Goal: Information Seeking & Learning: Compare options

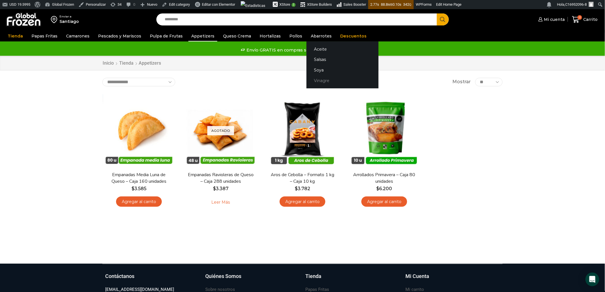
click at [317, 79] on link "Vinagre" at bounding box center [343, 81] width 72 height 11
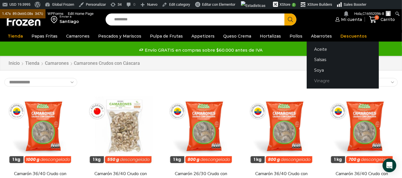
click at [311, 80] on link "Vinagre" at bounding box center [343, 81] width 72 height 11
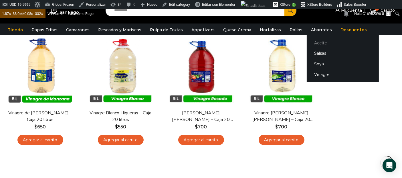
click at [312, 40] on link "Aceite" at bounding box center [343, 42] width 72 height 11
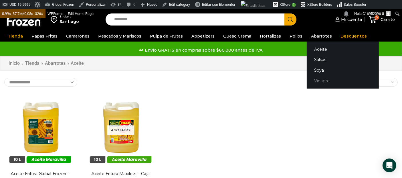
click at [318, 81] on link "Vinagre" at bounding box center [343, 81] width 72 height 11
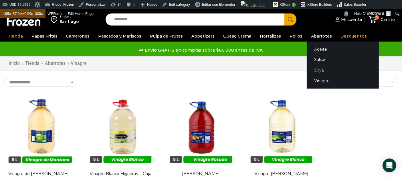
click at [311, 68] on link "Soya" at bounding box center [343, 70] width 72 height 11
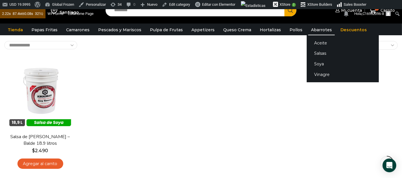
scroll to position [32, 0]
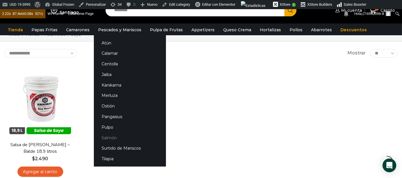
click at [111, 137] on link "Salmón" at bounding box center [130, 137] width 72 height 11
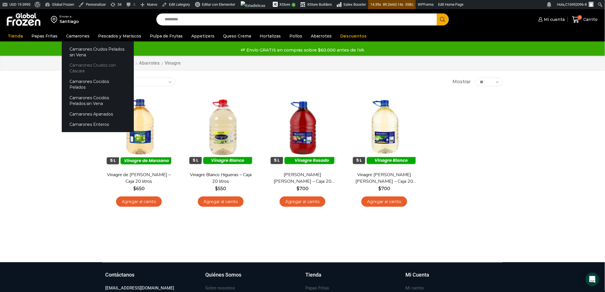
click at [74, 62] on link "Camarones Crudos con Cáscara" at bounding box center [98, 68] width 72 height 16
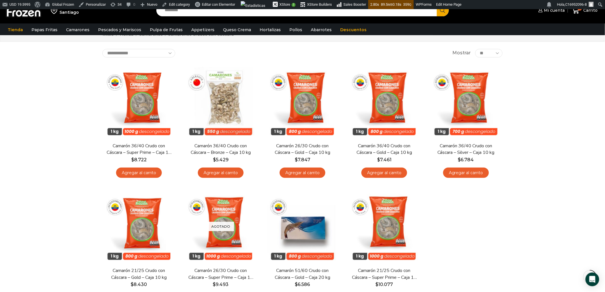
scroll to position [64, 0]
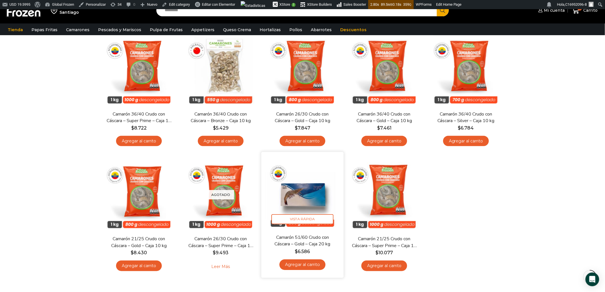
click at [305, 201] on img at bounding box center [303, 193] width 74 height 74
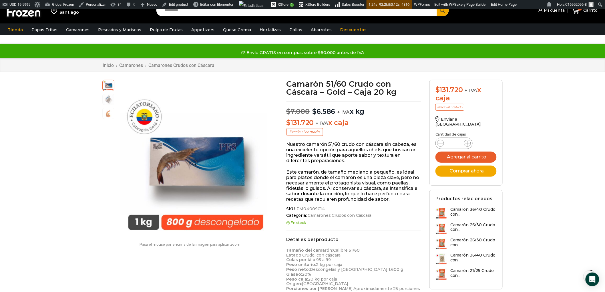
scroll to position [32, 0]
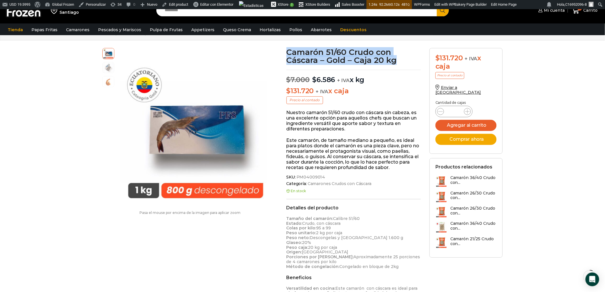
drag, startPoint x: 401, startPoint y: 63, endPoint x: 286, endPoint y: 53, distance: 114.6
click at [287, 53] on h1 "Camarón 51/60 Crudo con Cáscara – Gold – Caja 20 kg" at bounding box center [354, 56] width 135 height 16
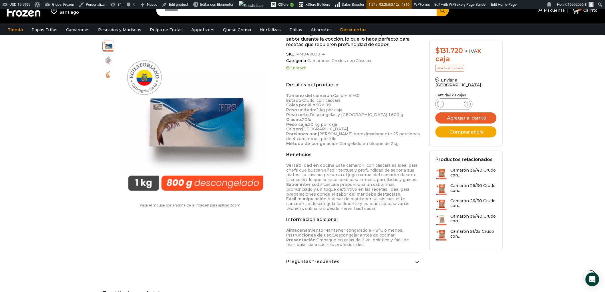
scroll to position [159, 0]
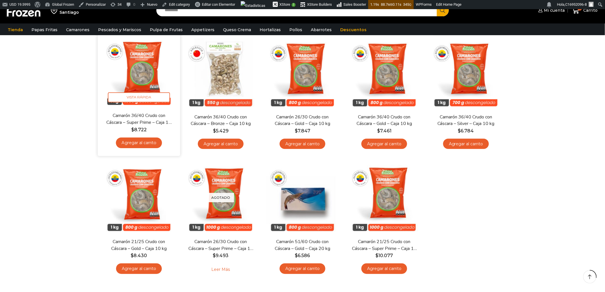
scroll to position [64, 0]
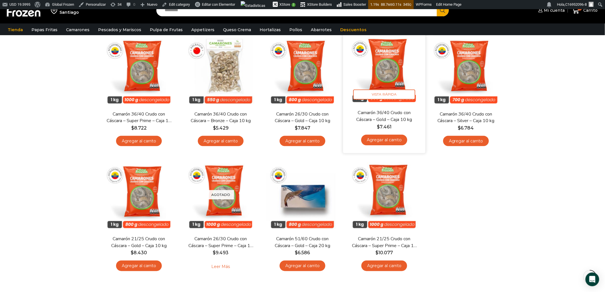
click at [383, 73] on img at bounding box center [385, 68] width 74 height 74
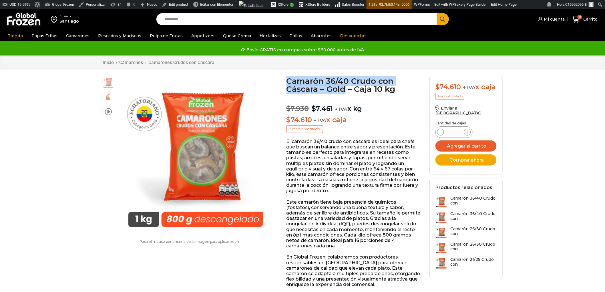
drag, startPoint x: 291, startPoint y: 93, endPoint x: 290, endPoint y: 81, distance: 12.1
click at [288, 80] on h1 "Camarón 36/40 Crudo con Cáscara – Gold – Caja 10 kg" at bounding box center [354, 85] width 135 height 16
drag, startPoint x: 330, startPoint y: 85, endPoint x: 324, endPoint y: 87, distance: 6.5
click at [324, 87] on h1 "Camarón 36/40 Crudo con Cáscara – Gold – Caja 10 kg" at bounding box center [354, 85] width 135 height 16
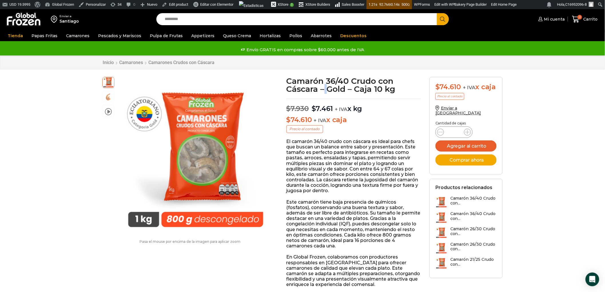
click at [324, 87] on h1 "Camarón 36/40 Crudo con Cáscara – Gold – Caja 10 kg" at bounding box center [354, 85] width 135 height 16
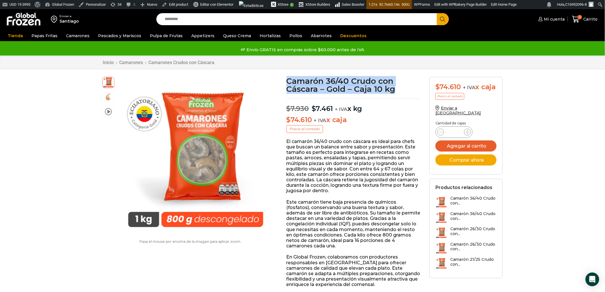
click at [324, 87] on h1 "Camarón 36/40 Crudo con Cáscara – Gold – Caja 10 kg" at bounding box center [354, 85] width 135 height 16
click at [325, 87] on h1 "Camarón 36/40 Crudo con Cáscara – Gold – Caja 10 kg" at bounding box center [354, 85] width 135 height 16
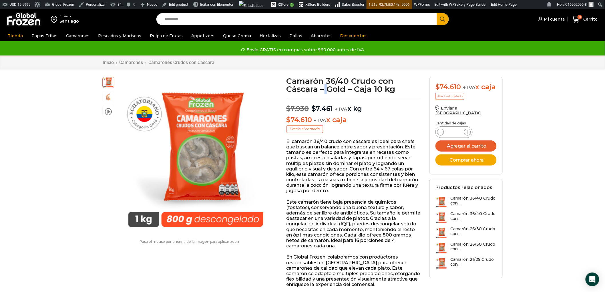
click at [325, 87] on h1 "Camarón 36/40 Crudo con Cáscara – Gold – Caja 10 kg" at bounding box center [354, 85] width 135 height 16
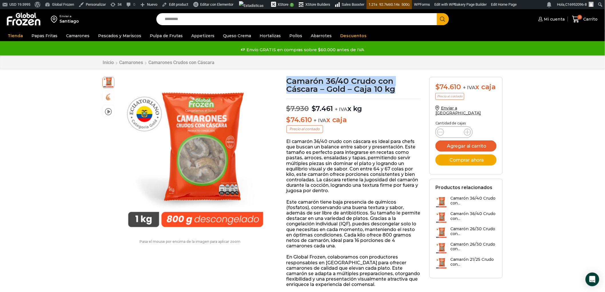
click at [325, 87] on h1 "Camarón 36/40 Crudo con Cáscara – Gold – Caja 10 kg" at bounding box center [354, 85] width 135 height 16
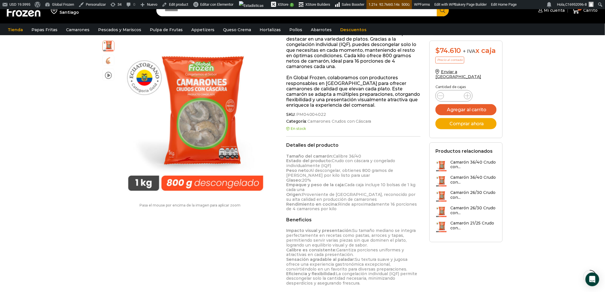
scroll to position [191, 0]
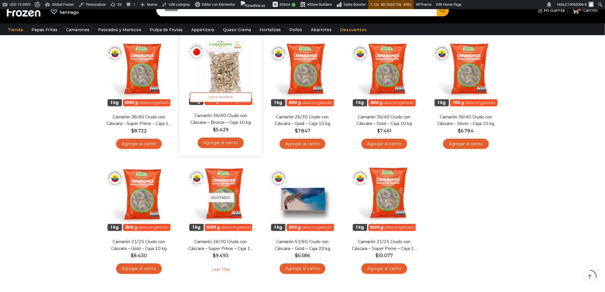
scroll to position [64, 0]
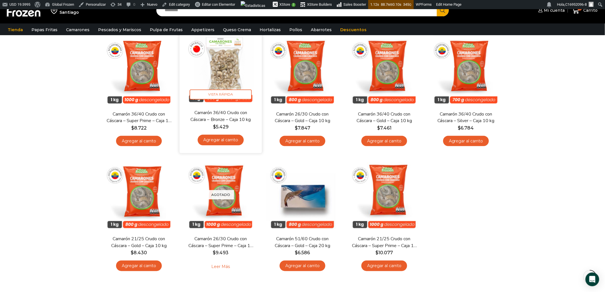
click at [230, 73] on img at bounding box center [221, 68] width 74 height 74
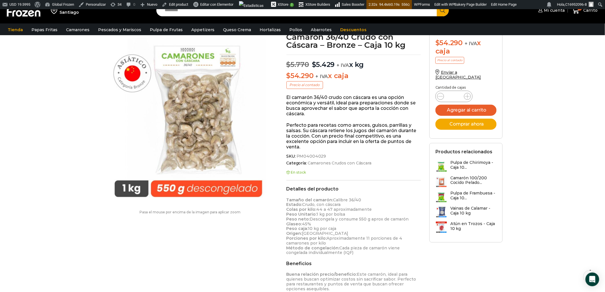
scroll to position [64, 0]
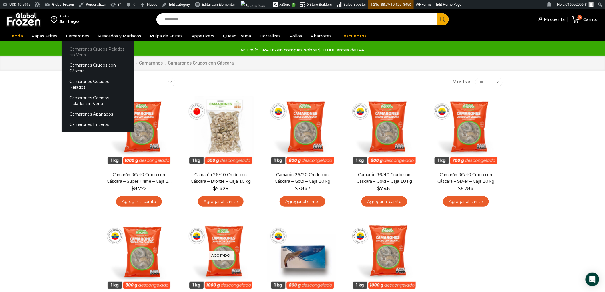
click at [81, 53] on link "Camarones Crudos Pelados sin Vena" at bounding box center [98, 52] width 72 height 16
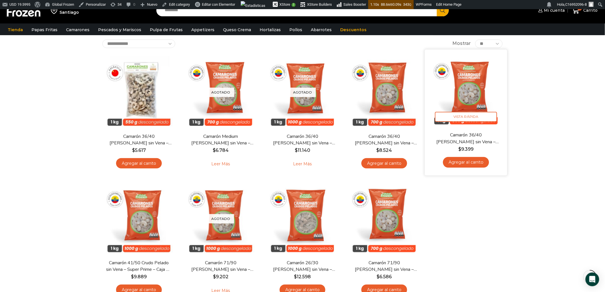
scroll to position [32, 0]
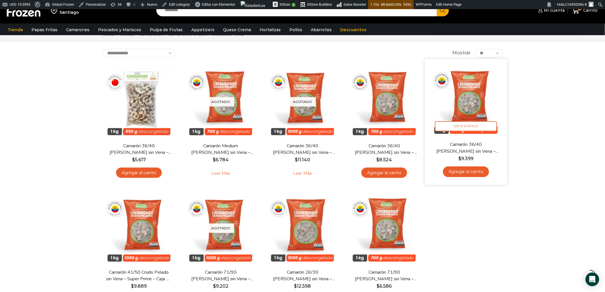
click at [465, 108] on img at bounding box center [466, 100] width 74 height 74
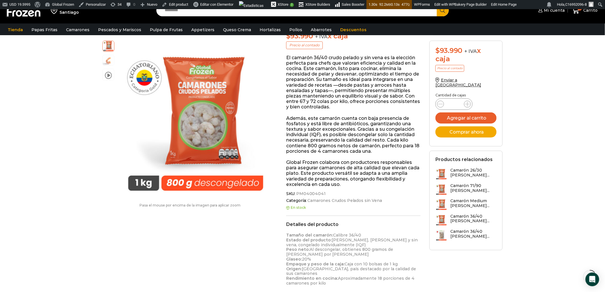
scroll to position [96, 0]
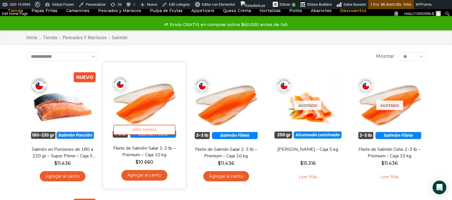
scroll to position [35, 0]
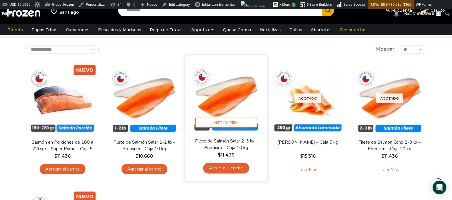
click at [220, 97] on img at bounding box center [226, 97] width 74 height 74
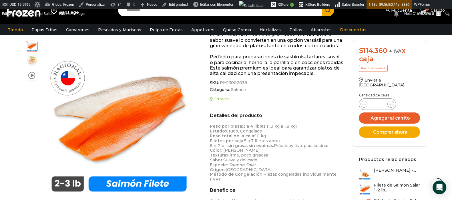
scroll to position [35, 0]
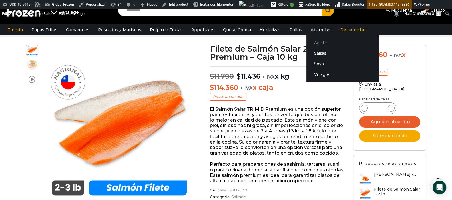
click at [314, 44] on link "Aceite" at bounding box center [343, 42] width 72 height 11
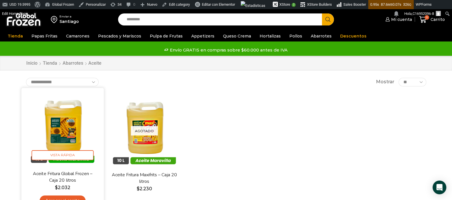
click at [72, 135] on img at bounding box center [63, 129] width 74 height 74
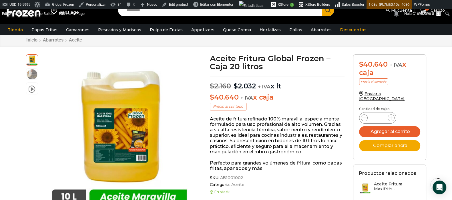
scroll to position [36, 0]
